Goal: Information Seeking & Learning: Find specific fact

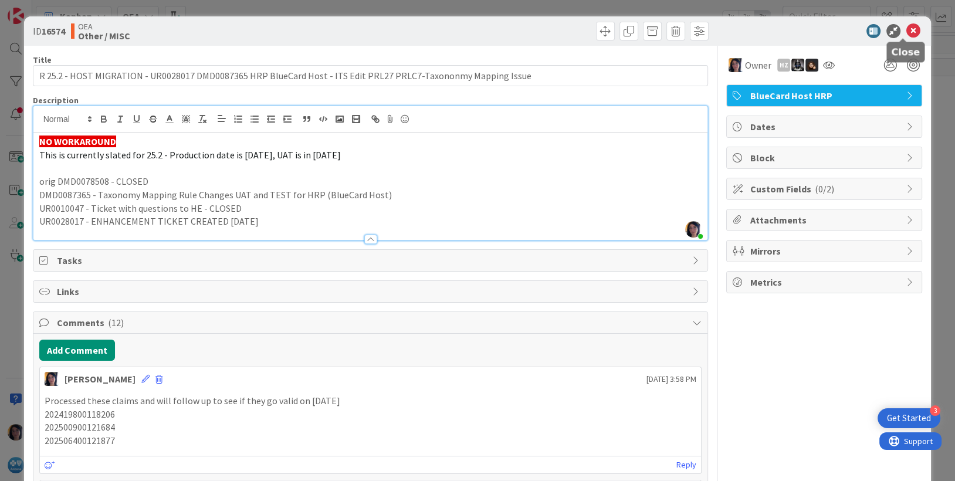
click at [906, 29] on icon at bounding box center [913, 31] width 14 height 14
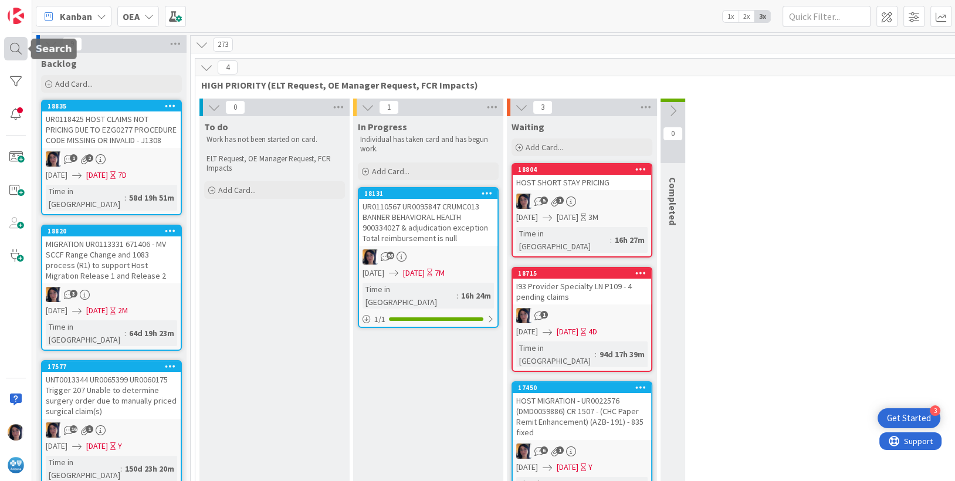
click at [18, 48] on div at bounding box center [15, 48] width 23 height 23
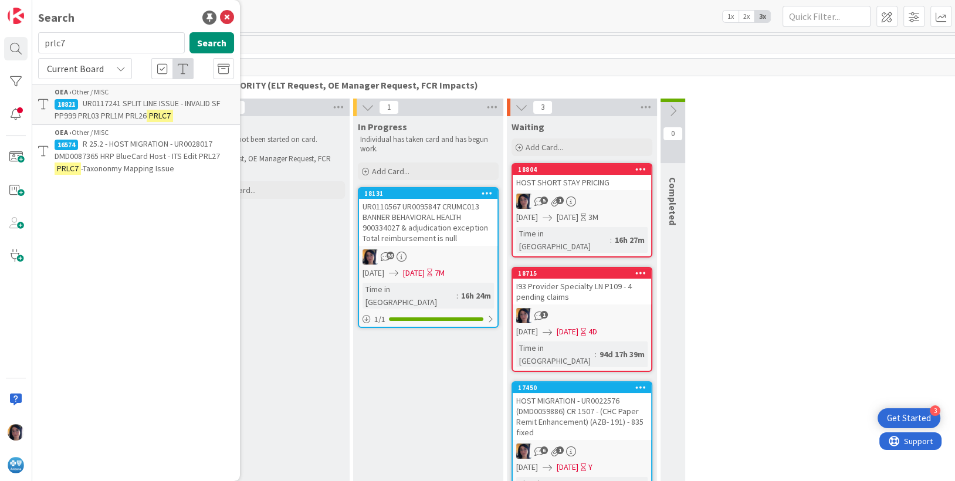
drag, startPoint x: 66, startPoint y: 46, endPoint x: 37, endPoint y: 42, distance: 28.9
click at [37, 42] on div "prlc7 Search" at bounding box center [136, 45] width 210 height 26
type input "ur0131601"
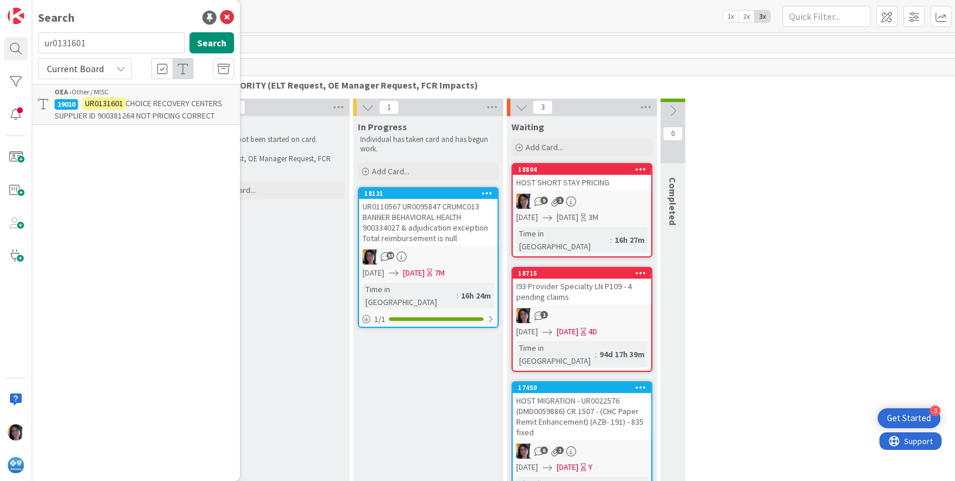
click at [111, 111] on span "CHOICE RECOVERY CENTERS SUPPLIER ID 900381264 NOT PRICING CORRECT" at bounding box center [139, 109] width 168 height 23
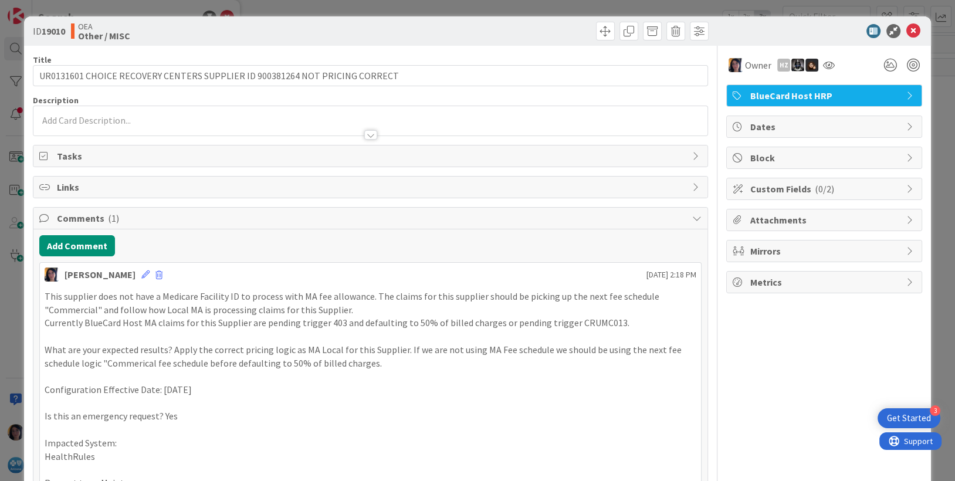
click at [226, 328] on p "Currently BlueCard Host MA claims for this Supplier are pending trigger 403 and…" at bounding box center [371, 322] width 652 height 13
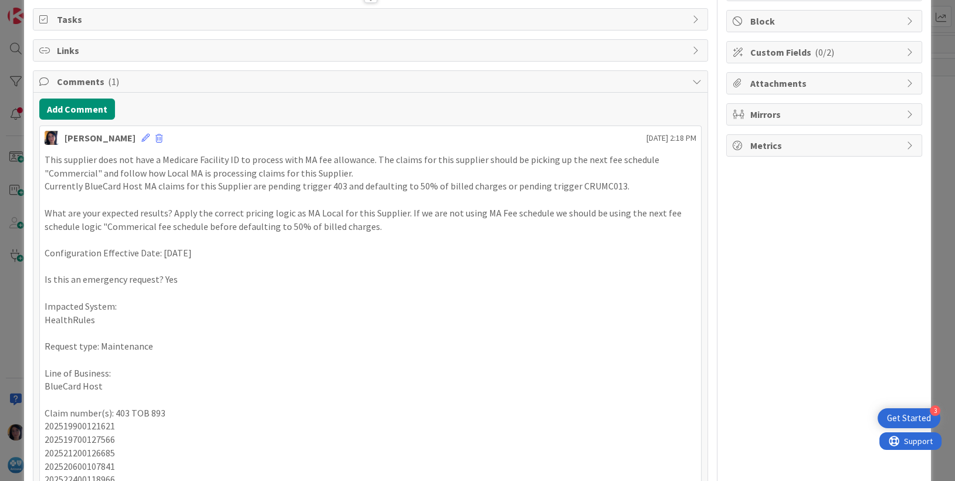
scroll to position [220, 0]
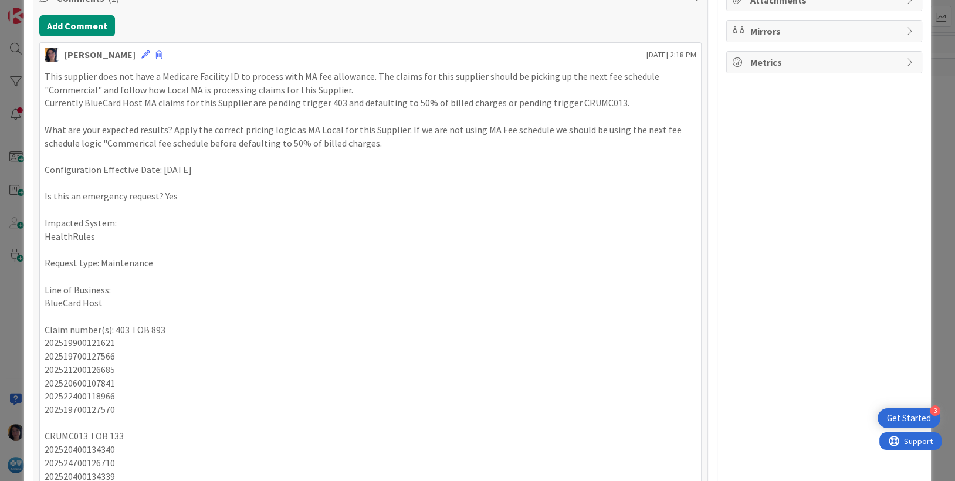
click at [86, 344] on p "202519900121621" at bounding box center [371, 342] width 652 height 13
copy p "202519900121621"
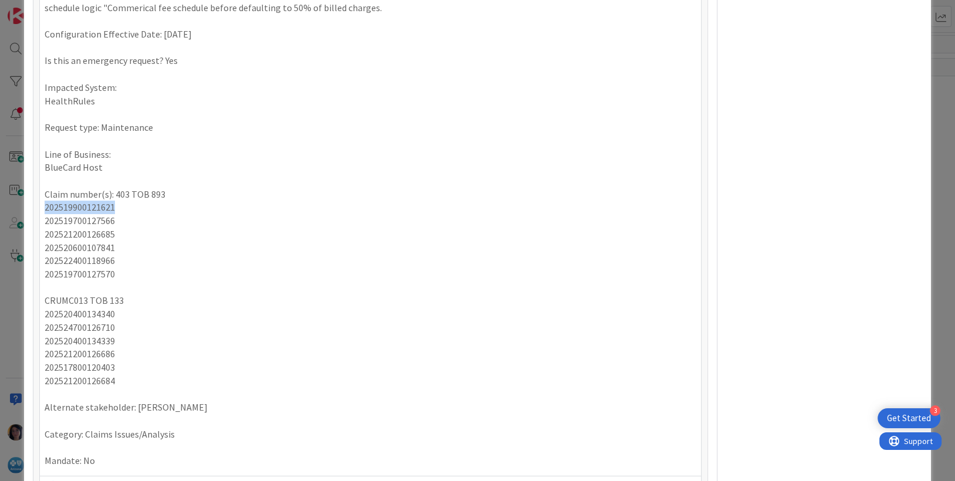
scroll to position [366, 0]
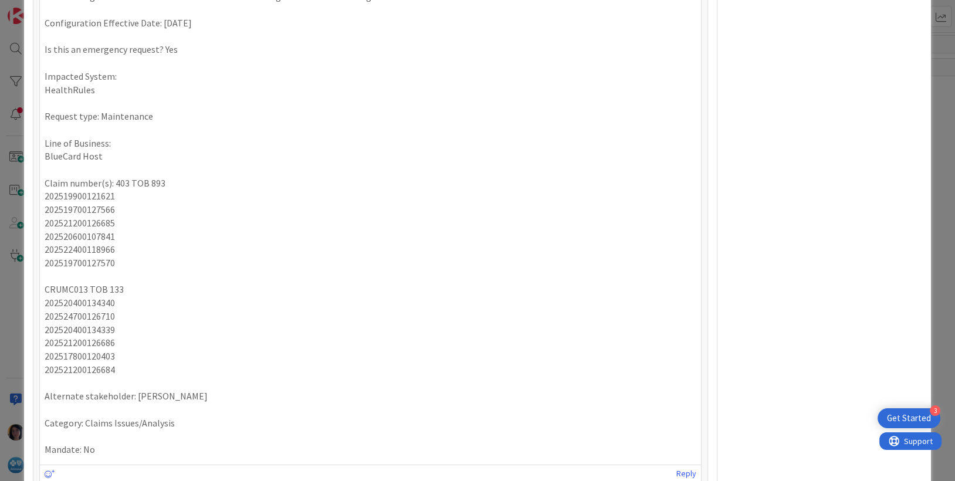
click at [324, 449] on p "Mandate: No" at bounding box center [371, 449] width 652 height 13
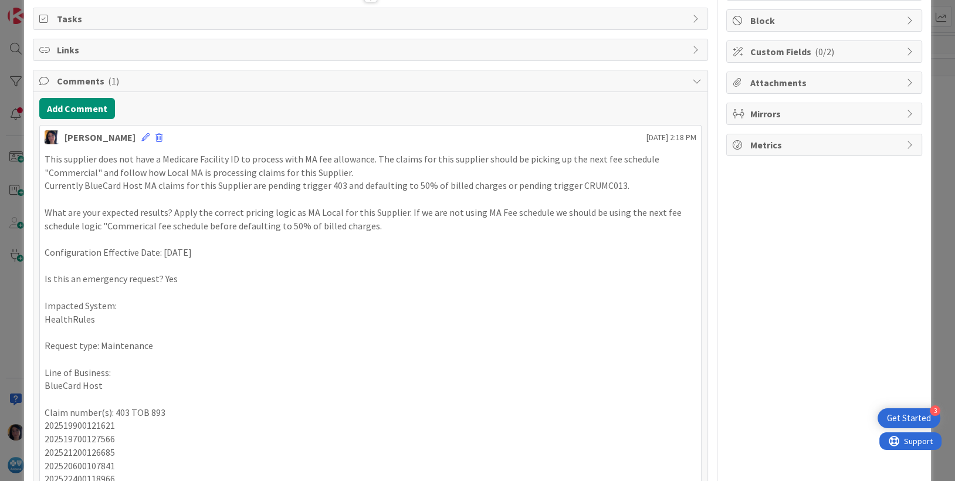
scroll to position [0, 0]
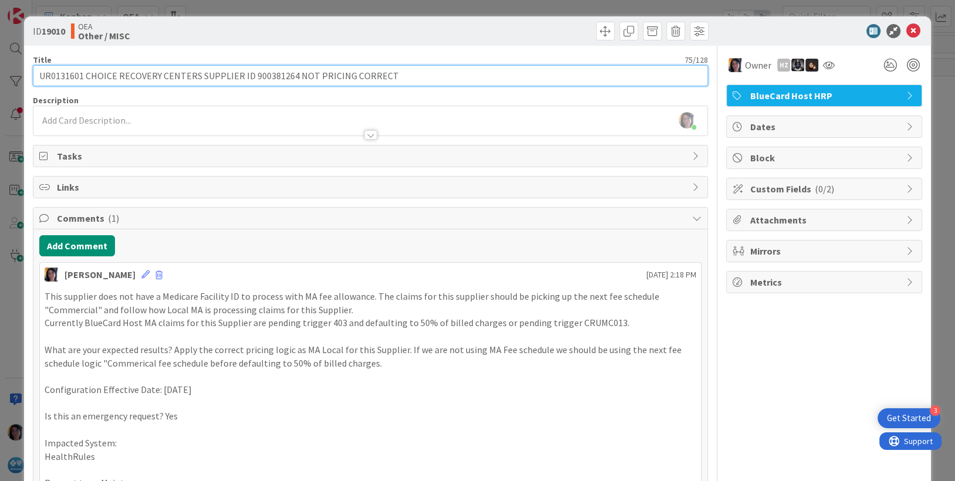
click at [66, 73] on input "UR0131601 CHOICE RECOVERY CENTERS SUPPLIER ID 900381264 NOT PRICING CORRECT" at bounding box center [370, 75] width 675 height 21
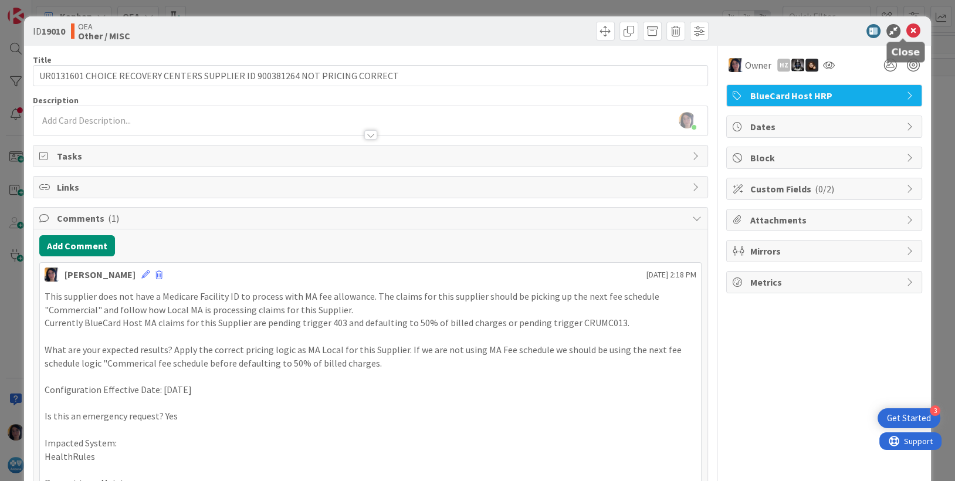
click at [906, 33] on icon at bounding box center [913, 31] width 14 height 14
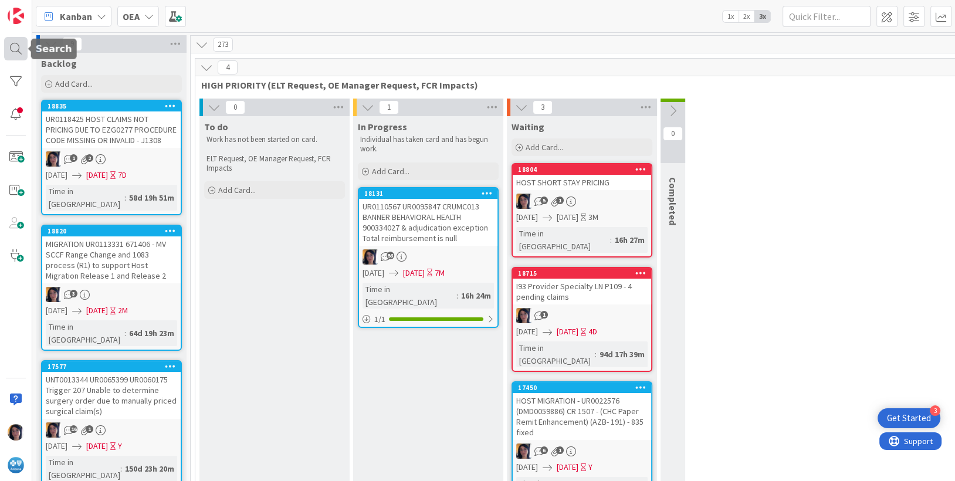
click at [12, 49] on div at bounding box center [15, 48] width 23 height 23
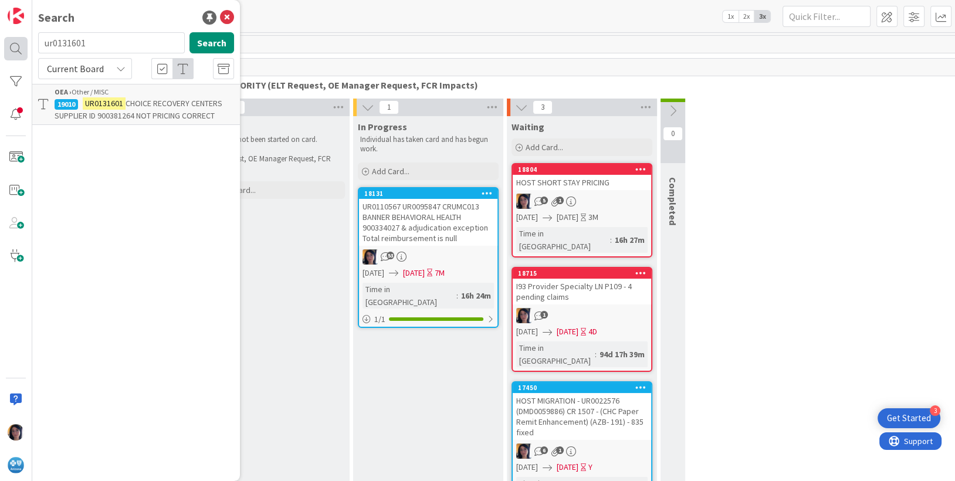
drag, startPoint x: 52, startPoint y: 39, endPoint x: 24, endPoint y: 38, distance: 28.1
click at [24, 38] on div "Search ur0131601 Search Current Board OEA › Other / MISC 19010 UR0131601 CHOICE…" at bounding box center [16, 240] width 32 height 481
type input "host252"
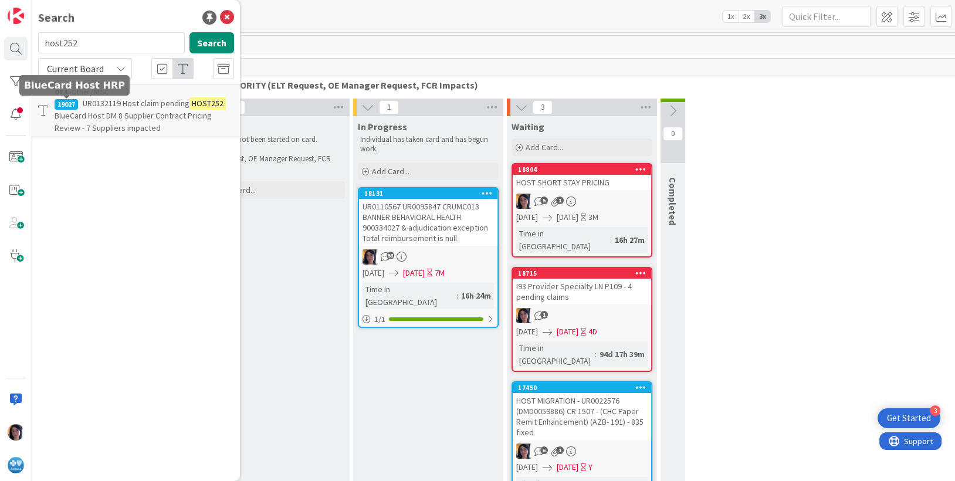
click at [86, 109] on p "UR0132119 Host claim pending HOST252 BlueCard Host DM 8 Supplier Contract Prici…" at bounding box center [144, 115] width 179 height 37
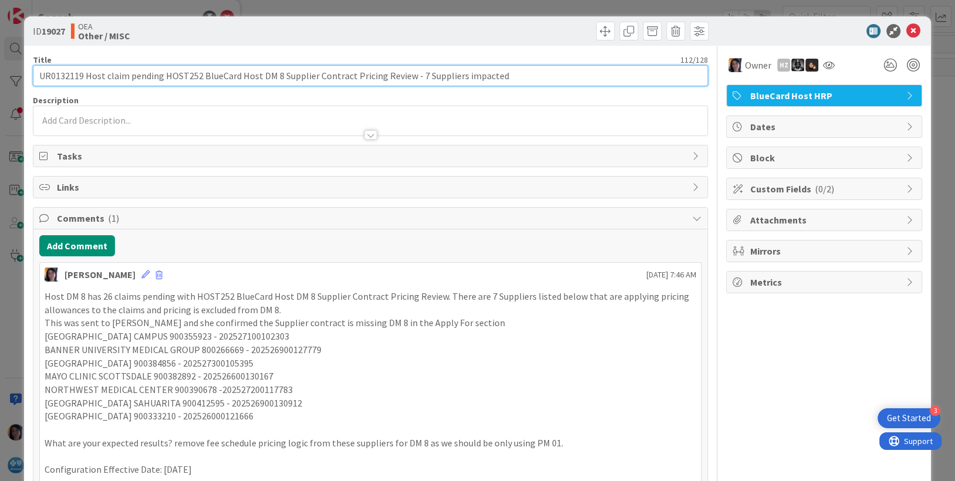
click at [56, 78] on input "UR0132119 Host claim pending HOST252 BlueCard Host DM 8 Supplier Contract Prici…" at bounding box center [370, 75] width 675 height 21
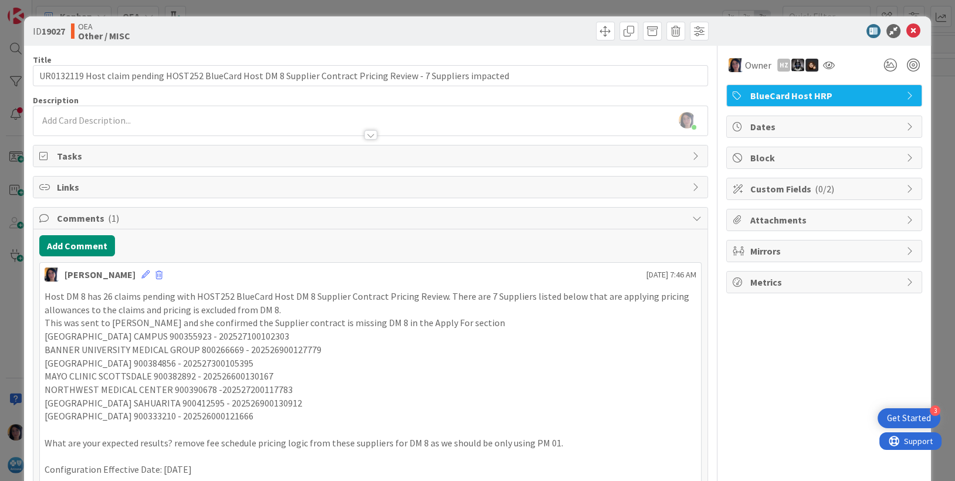
drag, startPoint x: 330, startPoint y: 396, endPoint x: 358, endPoint y: 390, distance: 29.4
click at [330, 396] on p "[GEOGRAPHIC_DATA] SAHUARITA 900412595 - 202526900130912" at bounding box center [371, 402] width 652 height 13
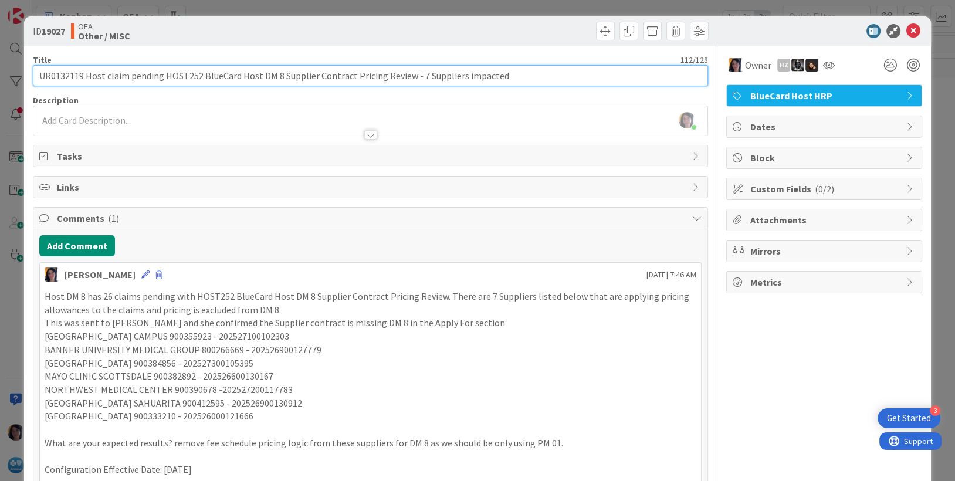
click at [70, 70] on input "UR0132119 Host claim pending HOST252 BlueCard Host DM 8 Supplier Contract Prici…" at bounding box center [370, 75] width 675 height 21
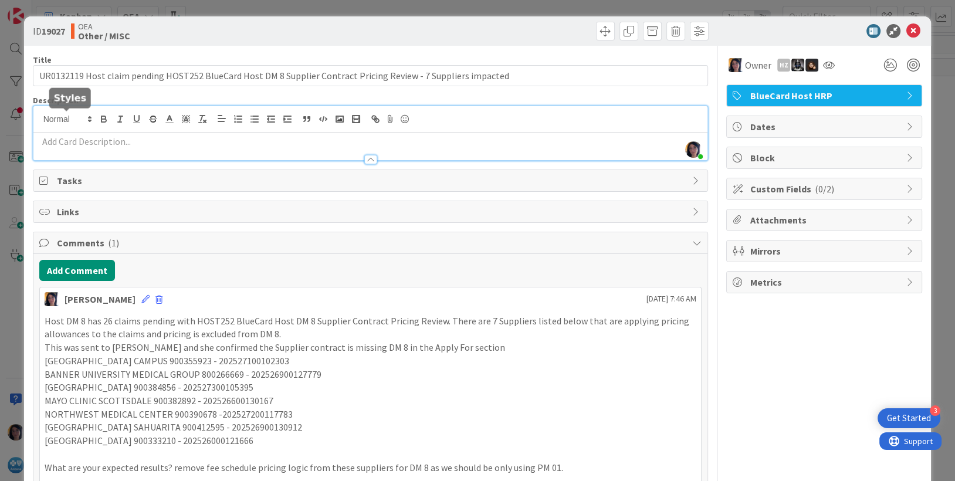
click at [79, 119] on div "[PERSON_NAME] just joined" at bounding box center [370, 133] width 674 height 54
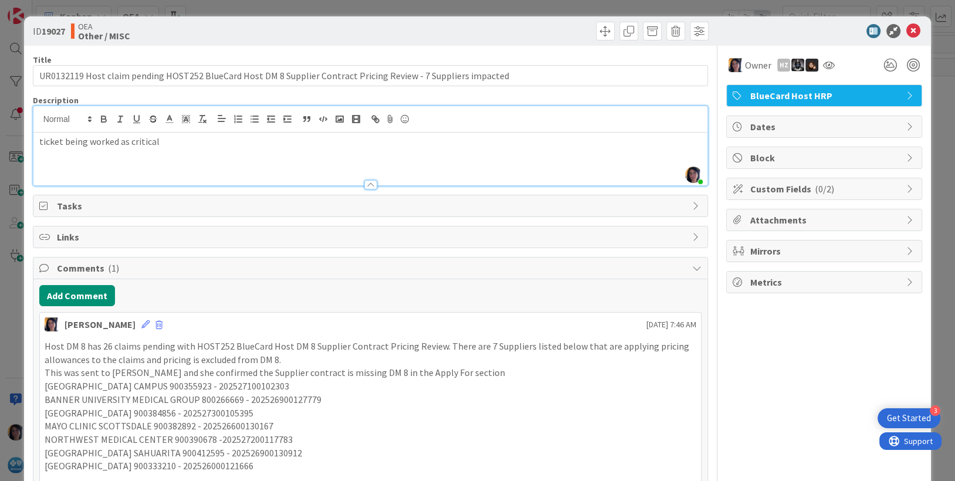
click at [297, 154] on div "ticket being worked as critical" at bounding box center [370, 159] width 674 height 53
click at [79, 295] on button "Add Comment" at bounding box center [77, 295] width 76 height 21
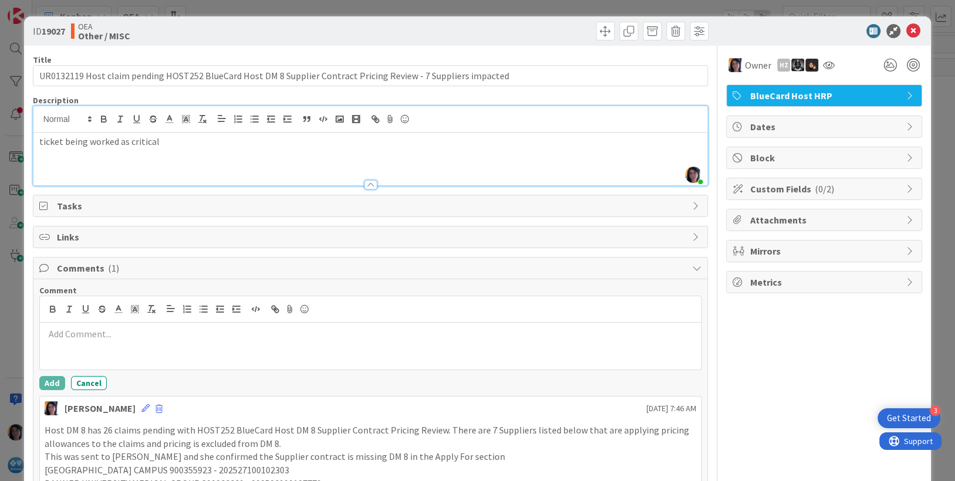
click at [89, 331] on p at bounding box center [371, 333] width 652 height 13
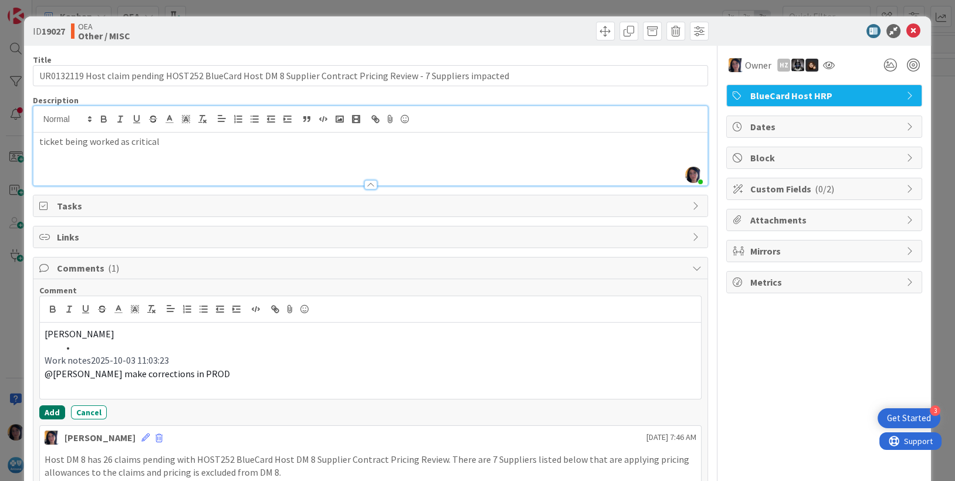
click at [55, 412] on button "Add" at bounding box center [52, 412] width 26 height 14
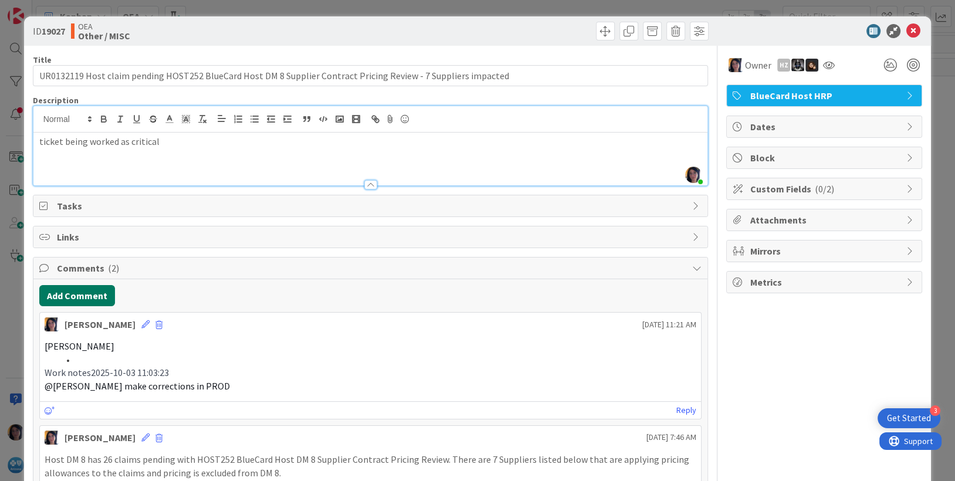
click at [82, 293] on button "Add Comment" at bounding box center [77, 295] width 76 height 21
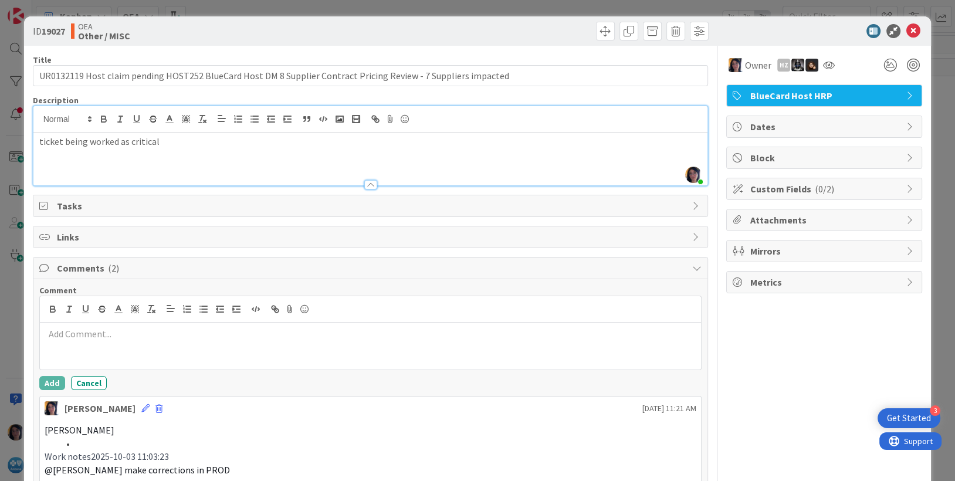
click at [95, 335] on p at bounding box center [371, 333] width 652 height 13
click at [56, 378] on button "Add" at bounding box center [52, 383] width 26 height 14
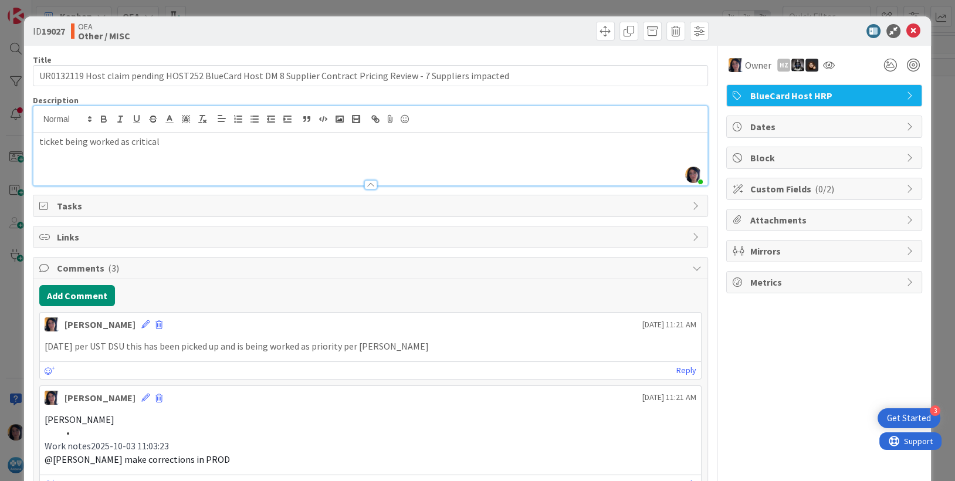
click at [801, 124] on span "Dates" at bounding box center [825, 127] width 150 height 14
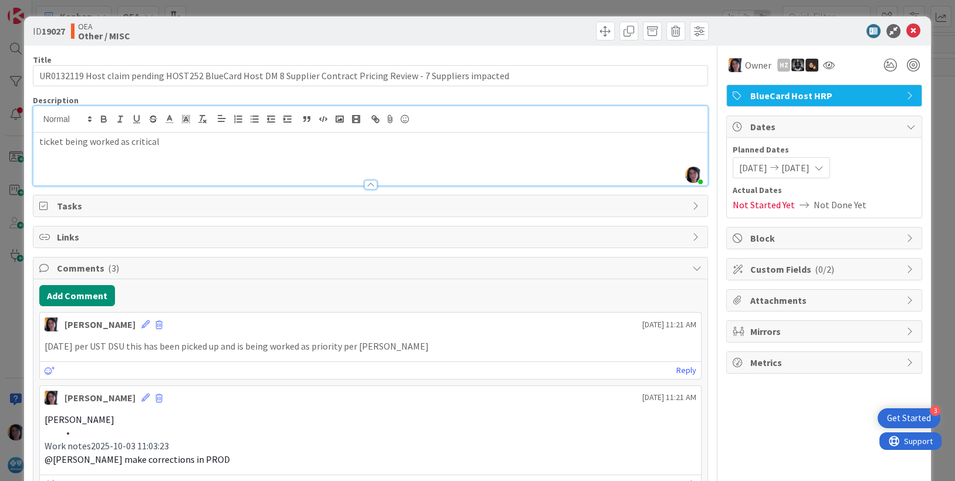
click at [810, 34] on div at bounding box center [818, 31] width 208 height 14
click at [906, 32] on icon at bounding box center [913, 31] width 14 height 14
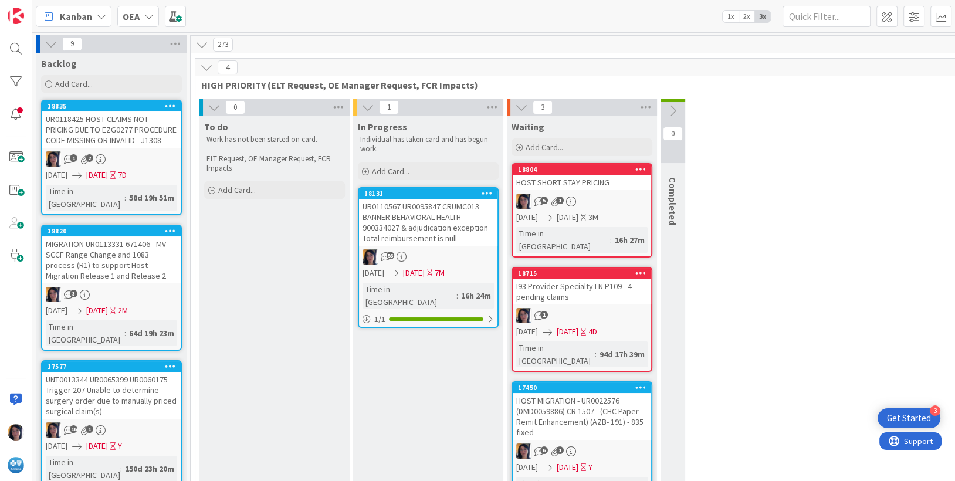
drag, startPoint x: 709, startPoint y: 323, endPoint x: 717, endPoint y: 311, distance: 14.0
click at [709, 323] on div "0 To do Work has not been started on card. ELT Request, OE Manager Request, FCR…" at bounding box center [582, 310] width 768 height 424
